Goal: Information Seeking & Learning: Learn about a topic

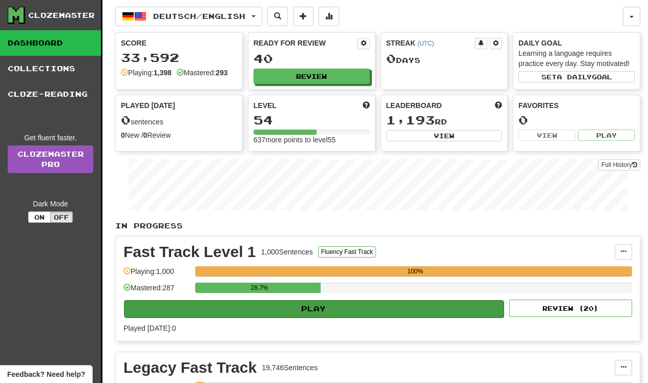
click at [369, 313] on button "Play" at bounding box center [313, 308] width 379 height 17
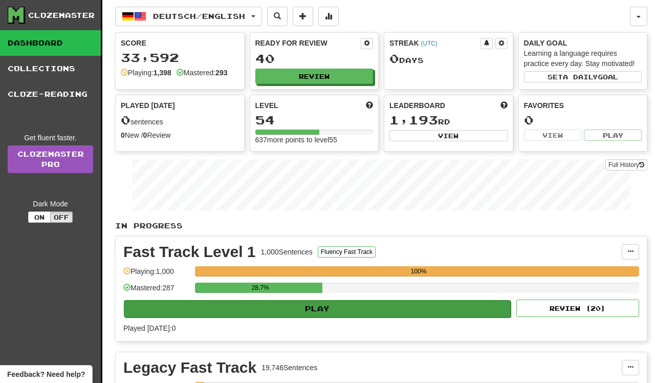
select select "**"
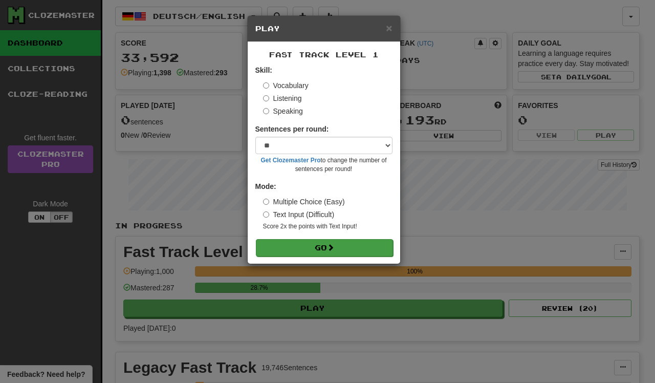
click at [333, 252] on button "Go" at bounding box center [324, 247] width 137 height 17
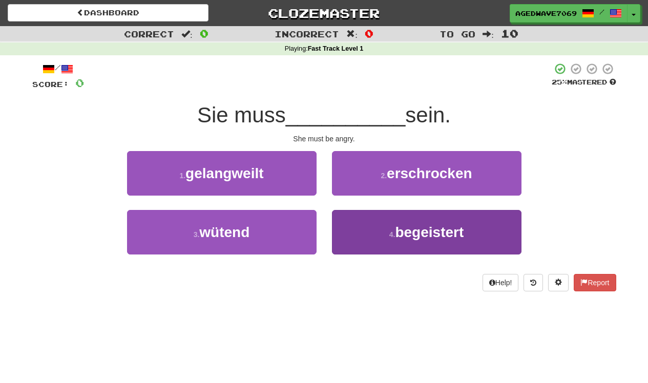
click at [408, 218] on button "4 . begeistert" at bounding box center [426, 232] width 189 height 45
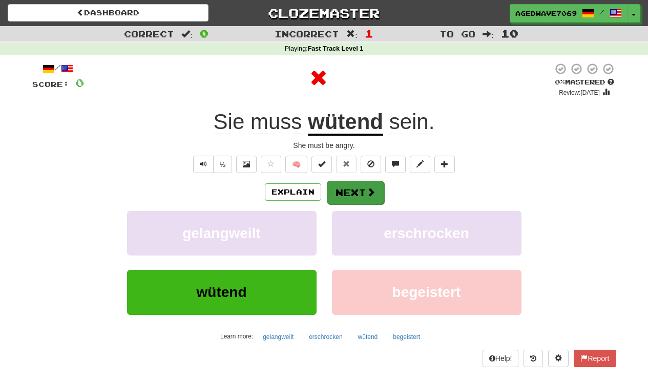
click at [363, 188] on button "Next" at bounding box center [355, 193] width 57 height 24
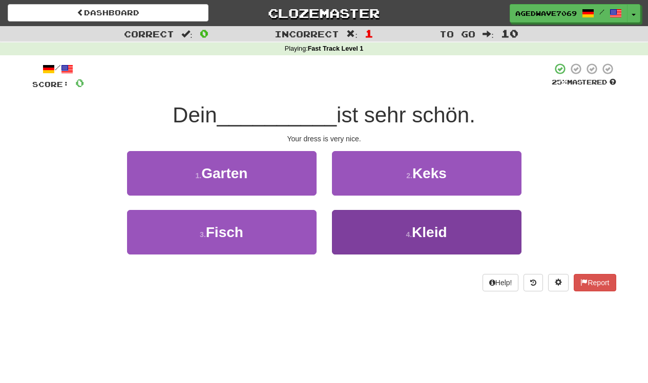
click at [394, 238] on button "4 . Kleid" at bounding box center [426, 232] width 189 height 45
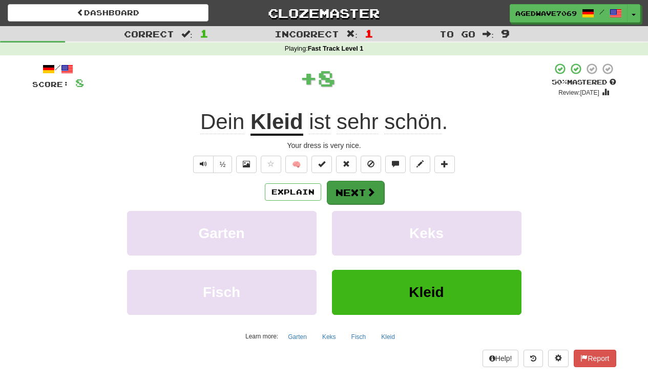
click at [367, 196] on span at bounding box center [370, 191] width 9 height 9
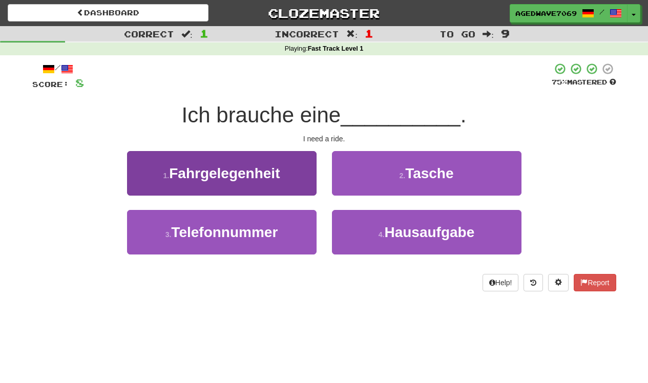
click at [279, 186] on button "1 . Fahrgelegenheit" at bounding box center [221, 173] width 189 height 45
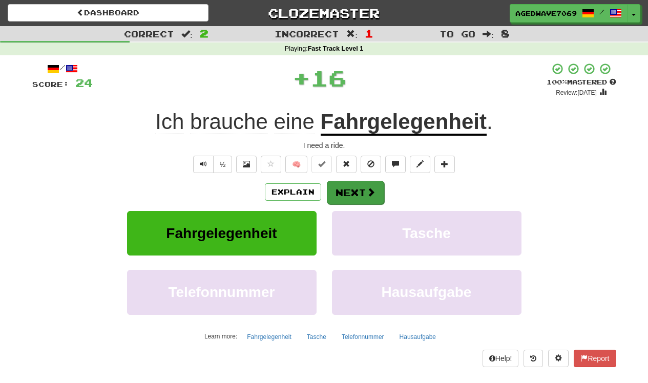
click at [344, 185] on button "Next" at bounding box center [355, 193] width 57 height 24
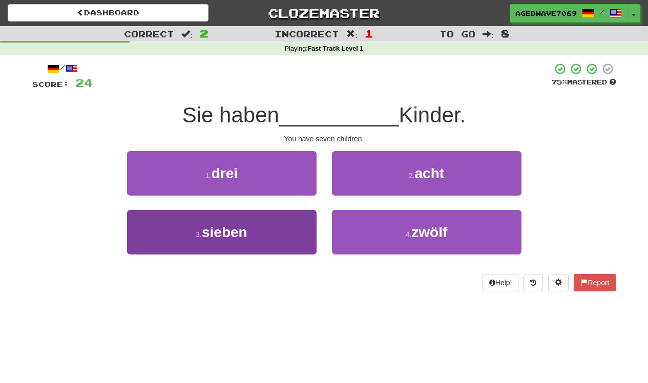
click at [299, 229] on button "3 . sieben" at bounding box center [221, 232] width 189 height 45
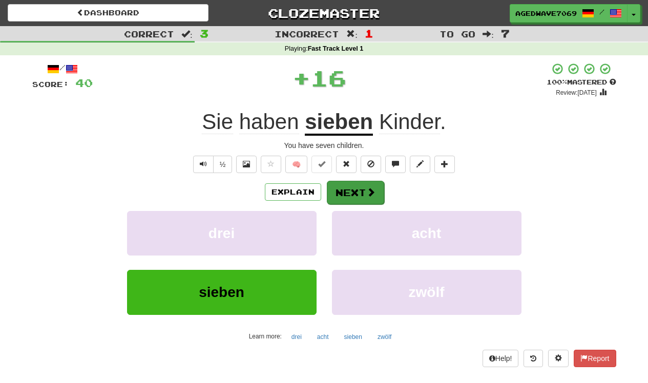
click at [338, 189] on button "Next" at bounding box center [355, 193] width 57 height 24
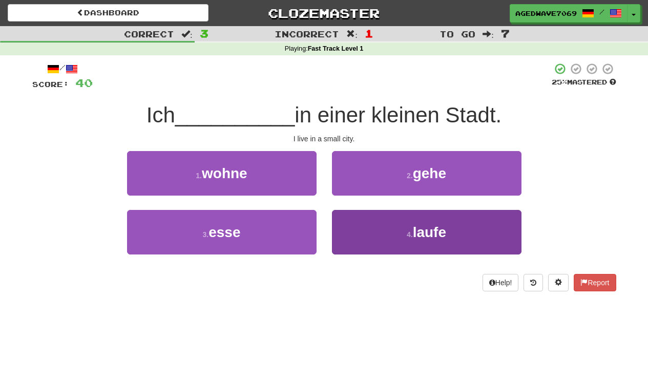
click at [356, 237] on button "4 . laufe" at bounding box center [426, 232] width 189 height 45
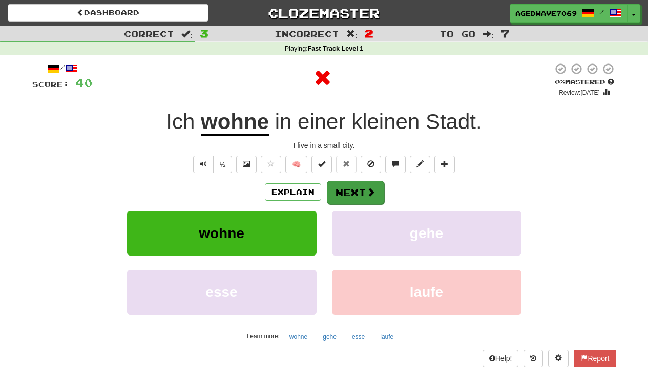
click at [352, 185] on button "Next" at bounding box center [355, 193] width 57 height 24
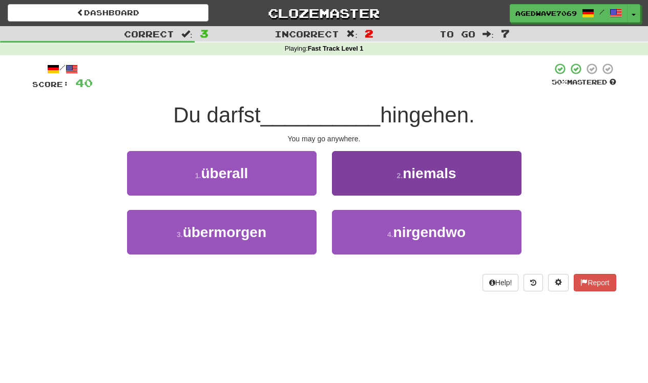
click at [356, 168] on button "2 . niemals" at bounding box center [426, 173] width 189 height 45
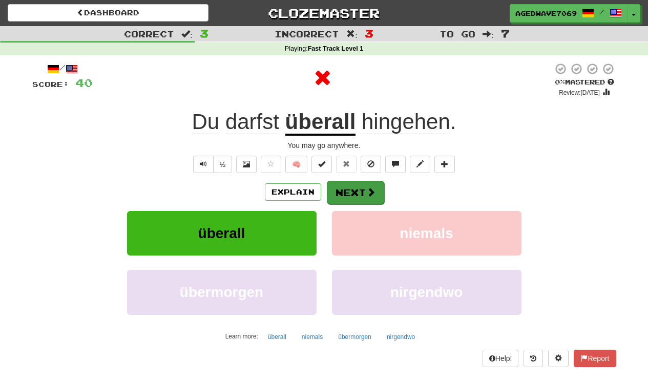
click at [345, 194] on button "Next" at bounding box center [355, 193] width 57 height 24
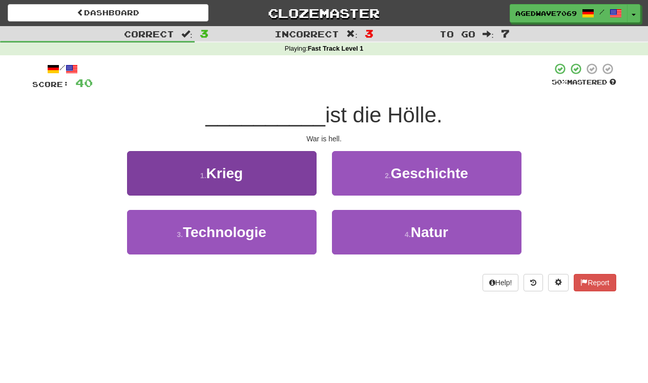
click at [299, 193] on button "1 . Krieg" at bounding box center [221, 173] width 189 height 45
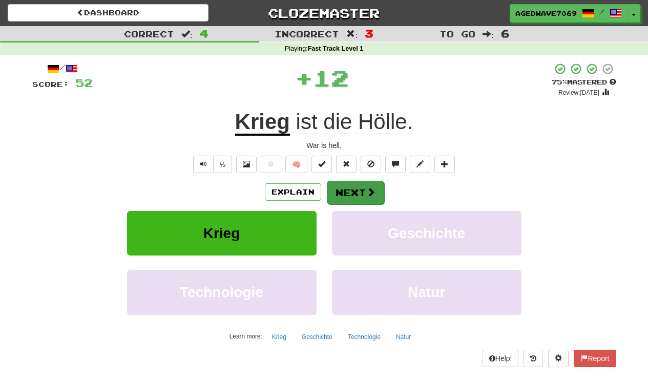
click at [348, 188] on button "Next" at bounding box center [355, 193] width 57 height 24
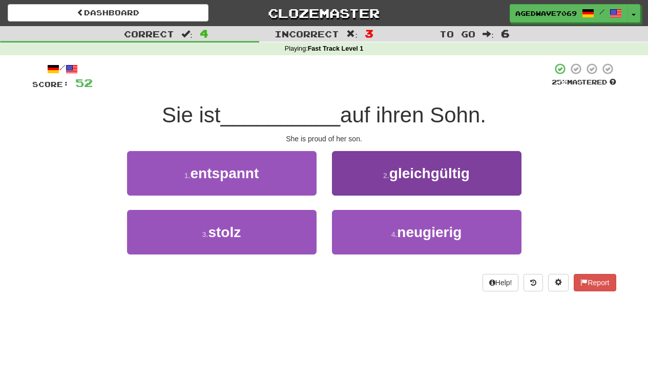
click at [374, 193] on button "2 . gleichgültig" at bounding box center [426, 173] width 189 height 45
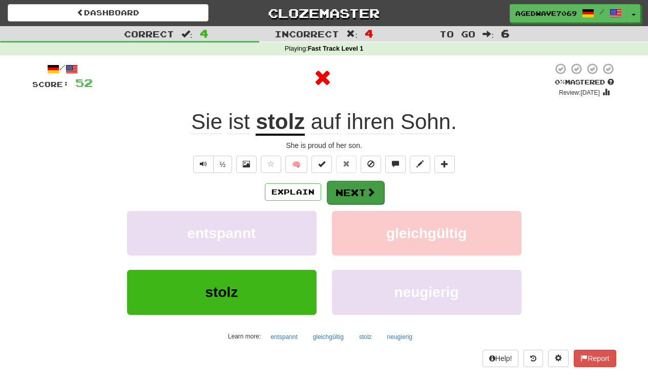
click at [356, 195] on button "Next" at bounding box center [355, 193] width 57 height 24
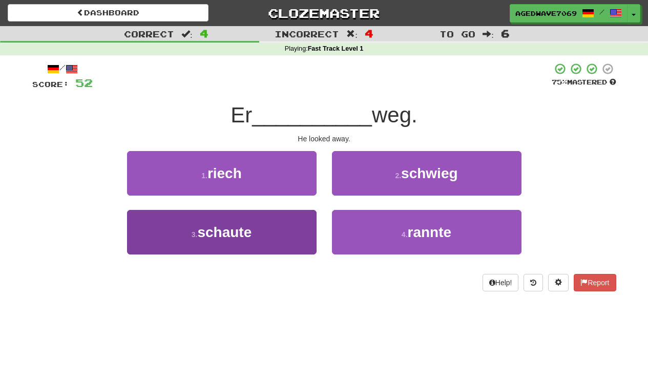
click at [278, 242] on button "3 . schaute" at bounding box center [221, 232] width 189 height 45
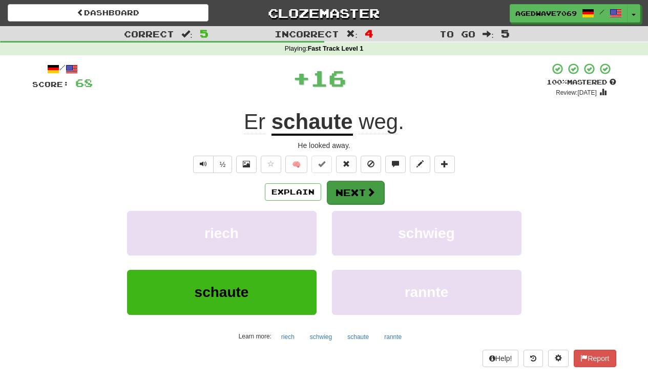
click at [342, 183] on button "Next" at bounding box center [355, 193] width 57 height 24
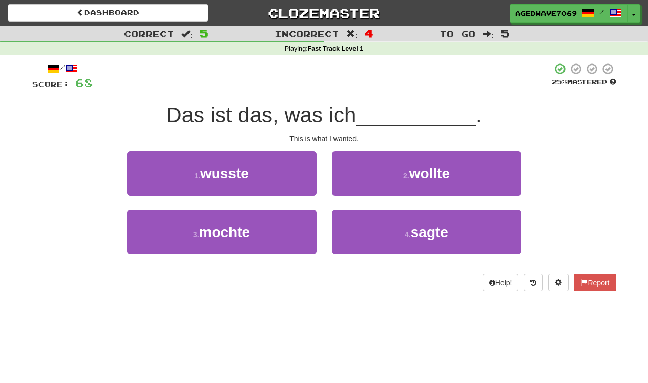
click at [364, 195] on div "2 . wollte" at bounding box center [426, 180] width 205 height 59
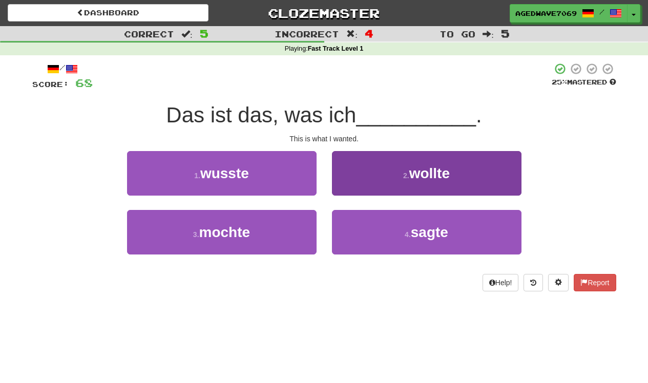
click at [363, 174] on button "2 . wollte" at bounding box center [426, 173] width 189 height 45
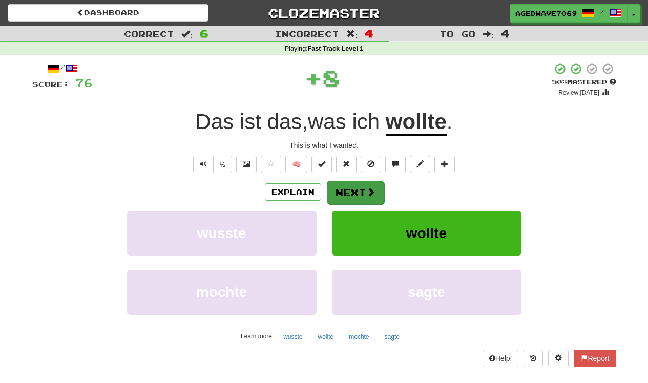
click at [351, 182] on button "Next" at bounding box center [355, 193] width 57 height 24
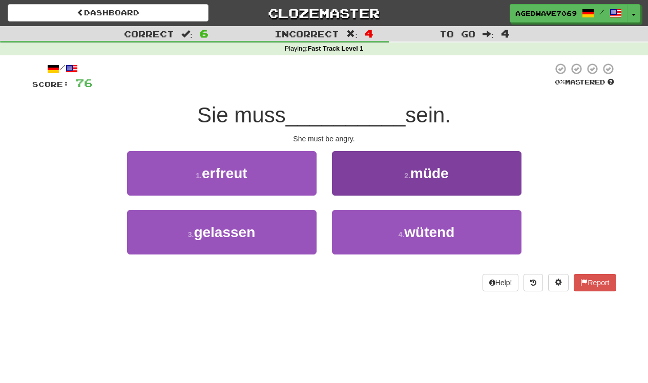
click at [337, 184] on button "2 . müde" at bounding box center [426, 173] width 189 height 45
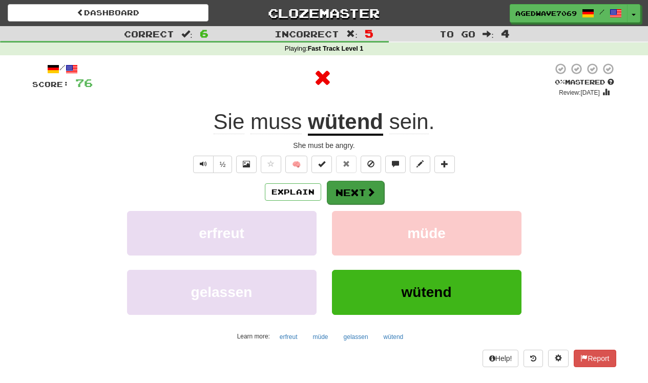
click at [336, 187] on button "Next" at bounding box center [355, 193] width 57 height 24
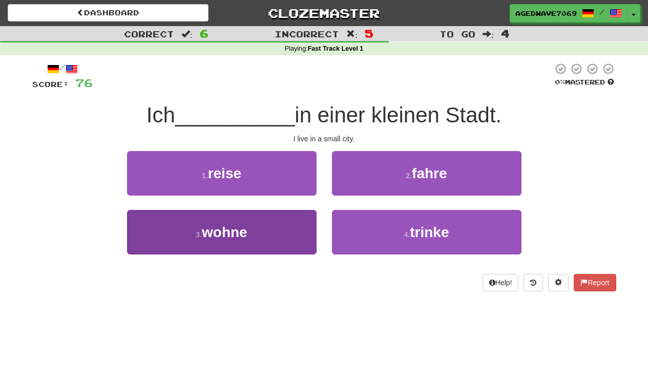
click at [278, 243] on button "3 . wohne" at bounding box center [221, 232] width 189 height 45
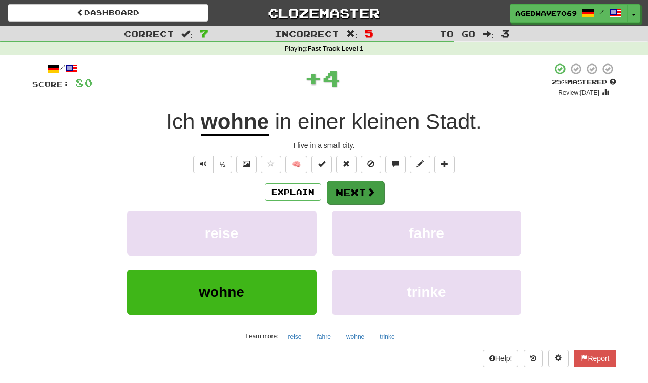
click at [365, 187] on button "Next" at bounding box center [355, 193] width 57 height 24
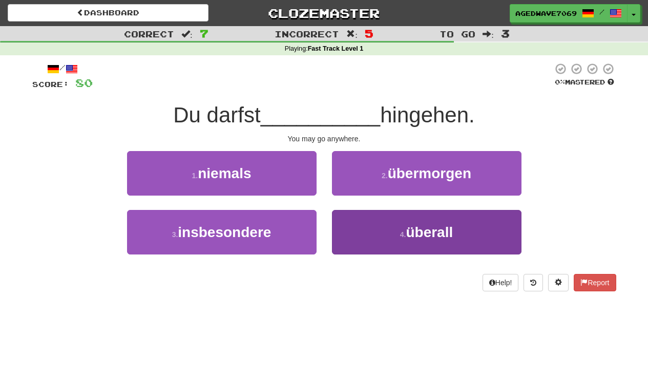
click at [346, 230] on button "4 . überall" at bounding box center [426, 232] width 189 height 45
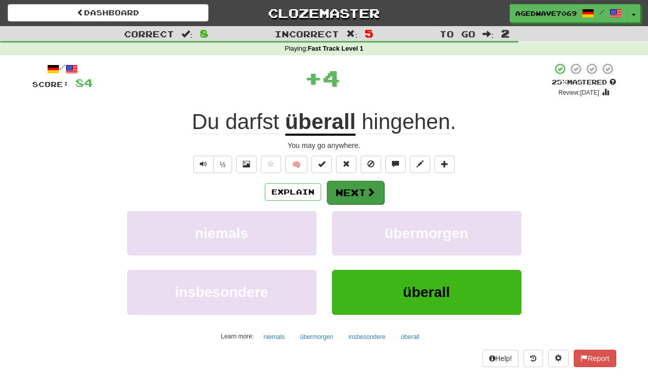
click at [347, 192] on button "Next" at bounding box center [355, 193] width 57 height 24
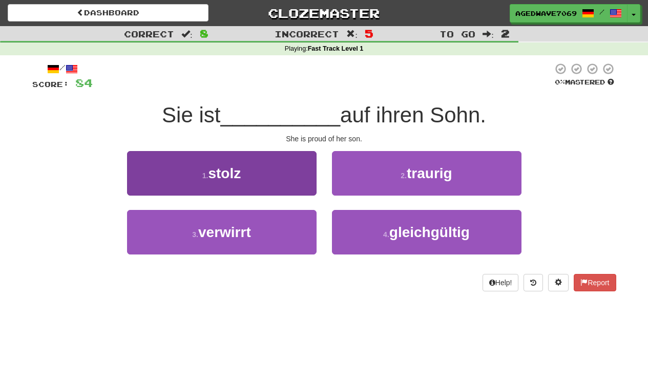
click at [293, 181] on button "1 . stolz" at bounding box center [221, 173] width 189 height 45
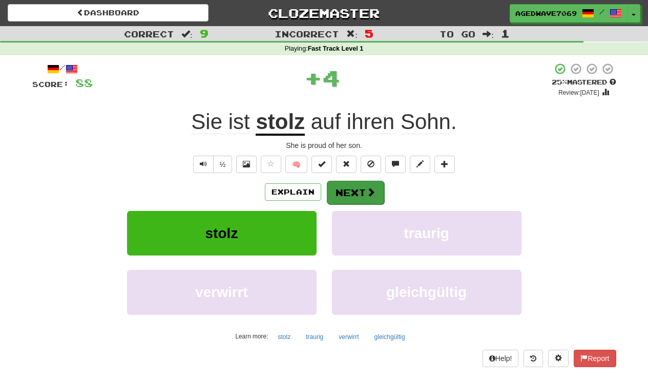
click at [345, 185] on button "Next" at bounding box center [355, 193] width 57 height 24
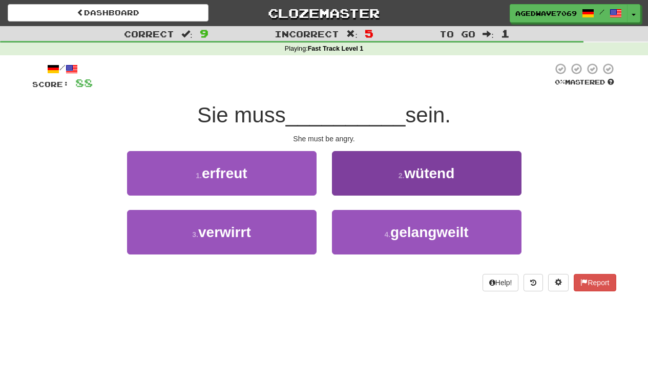
click at [353, 172] on button "2 . wütend" at bounding box center [426, 173] width 189 height 45
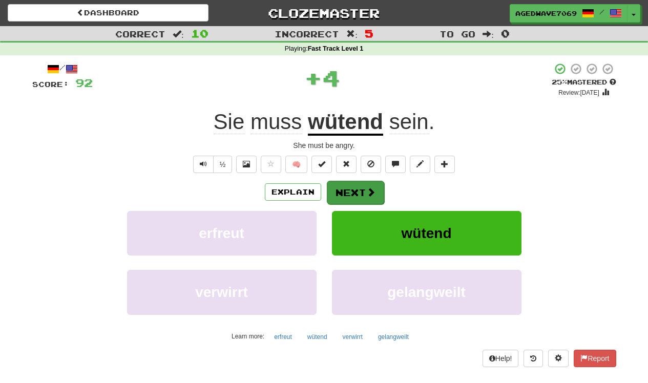
click at [356, 187] on button "Next" at bounding box center [355, 193] width 57 height 24
